Goal: Navigation & Orientation: Understand site structure

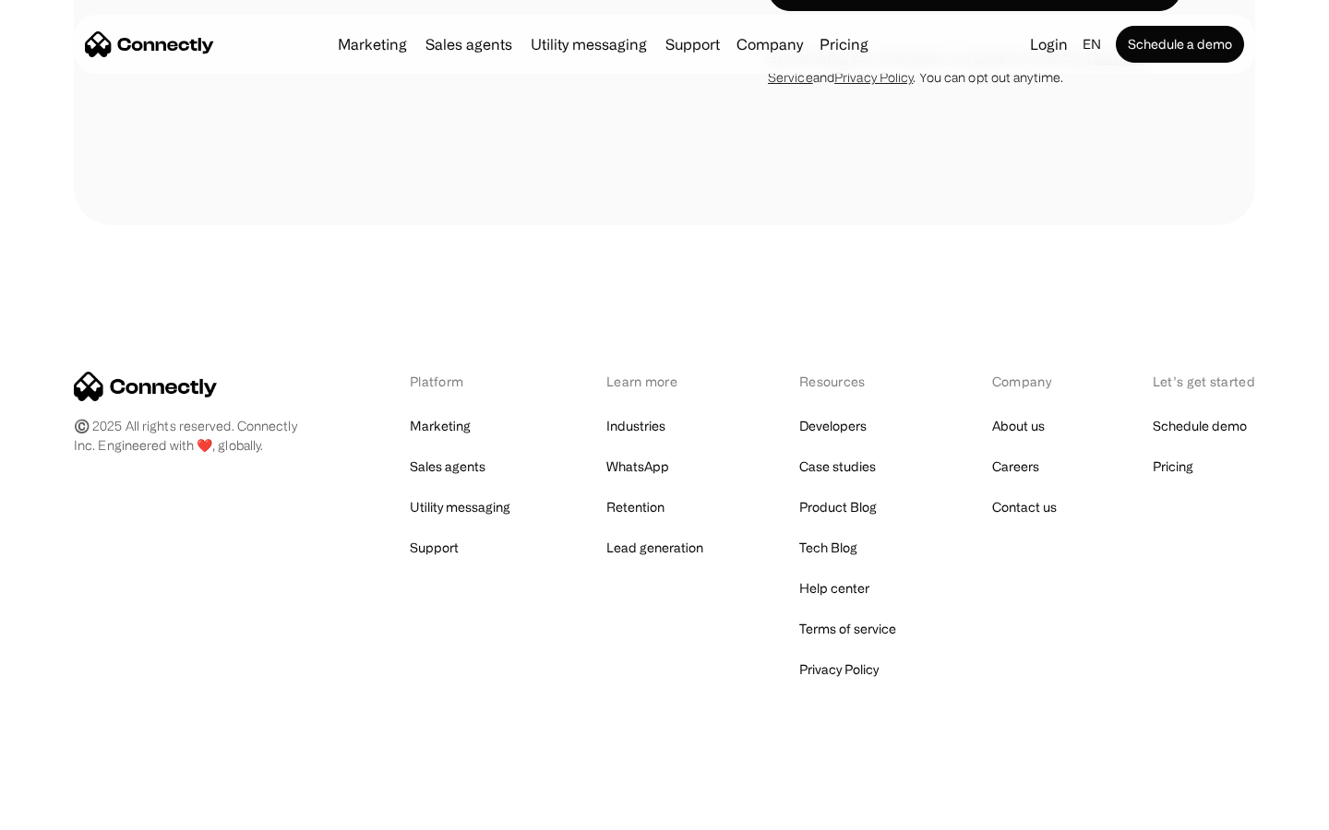
scroll to position [5230, 0]
